Goal: Check status: Check status

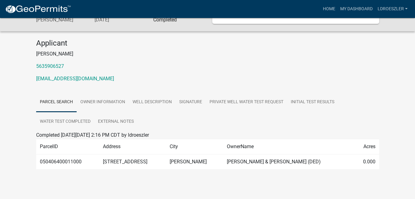
scroll to position [45, 0]
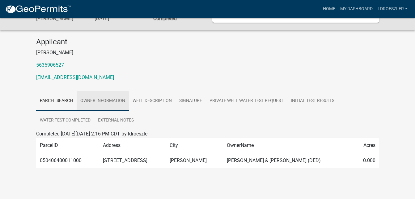
click at [103, 99] on link "Owner Information" at bounding box center [103, 101] width 52 height 20
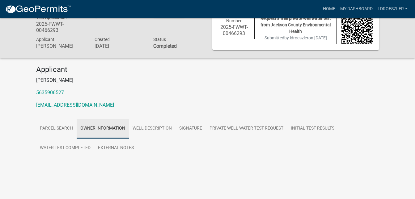
scroll to position [18, 0]
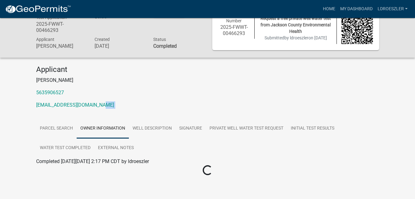
click at [103, 99] on div "Applicant Lisa 5635906527 ldroeszler@bernardtel.com" at bounding box center [208, 89] width 353 height 49
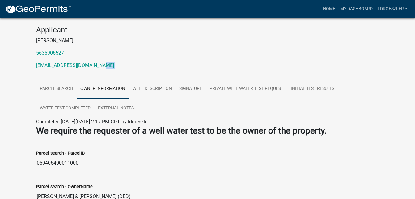
scroll to position [55, 0]
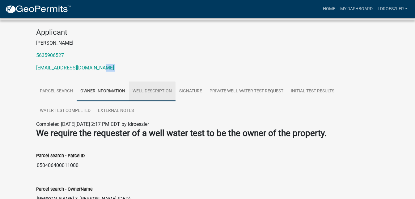
click at [156, 89] on link "Well Description" at bounding box center [152, 91] width 47 height 20
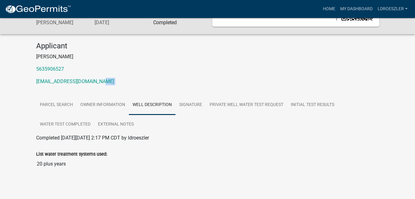
scroll to position [44, 0]
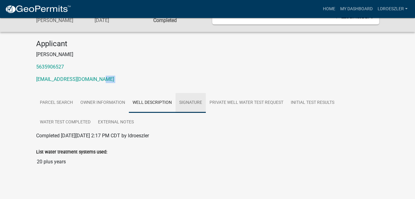
click at [187, 99] on link "Signature" at bounding box center [191, 103] width 30 height 20
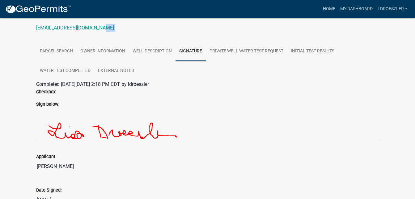
scroll to position [95, 0]
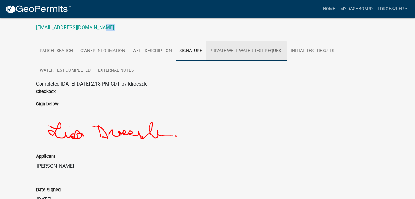
drag, startPoint x: 419, startPoint y: 197, endPoint x: 231, endPoint y: 50, distance: 238.7
click at [231, 50] on link "Private Well Water Test Request" at bounding box center [246, 51] width 81 height 20
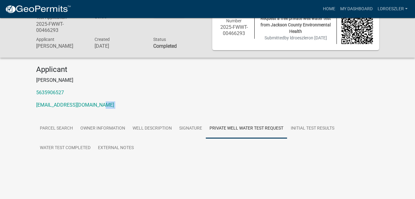
scroll to position [21, 0]
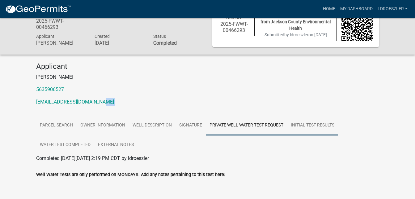
click at [298, 122] on link "Initial Test Results" at bounding box center [312, 125] width 51 height 20
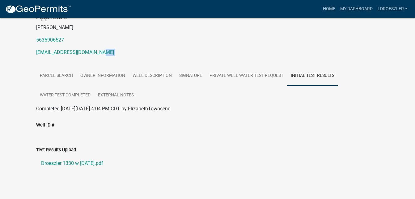
scroll to position [76, 0]
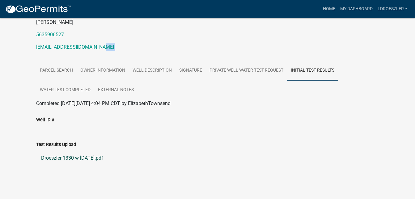
click at [79, 156] on link "Droeszler 1330 w 9-19-2025.pdf" at bounding box center [207, 157] width 343 height 15
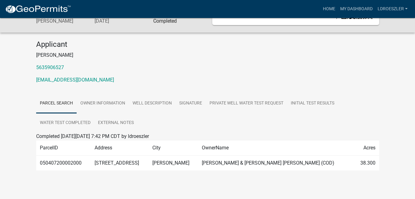
scroll to position [45, 0]
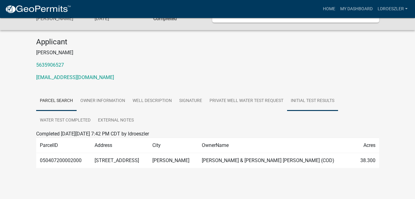
click at [309, 98] on link "Initial Test Results" at bounding box center [312, 101] width 51 height 20
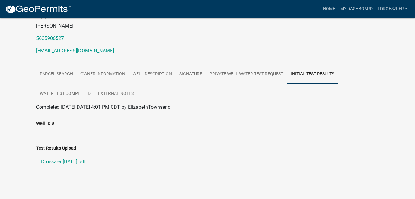
scroll to position [76, 0]
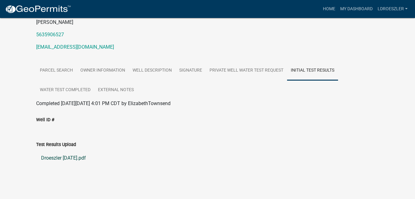
click at [79, 157] on link "Droeszler [DATE].pdf" at bounding box center [207, 157] width 343 height 15
